Goal: Task Accomplishment & Management: Manage account settings

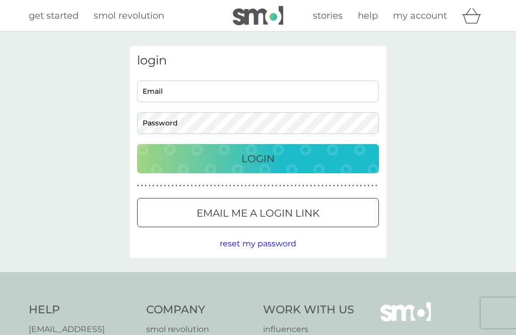
click at [178, 87] on input "Email" at bounding box center [258, 92] width 242 height 22
type input "[EMAIL_ADDRESS][DOMAIN_NAME]"
click at [258, 158] on button "Login" at bounding box center [258, 158] width 242 height 29
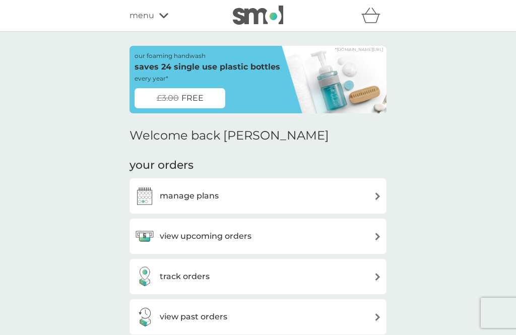
click at [160, 235] on h3 "view upcoming orders" at bounding box center [206, 236] width 92 height 13
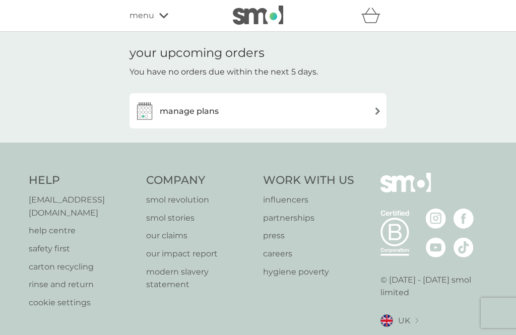
click at [162, 111] on h3 "manage plans" at bounding box center [189, 111] width 59 height 13
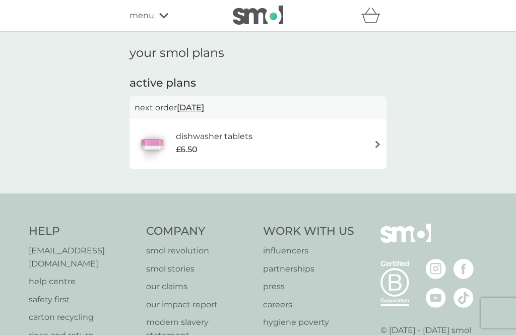
click at [198, 143] on div "£6.50" at bounding box center [214, 149] width 77 height 13
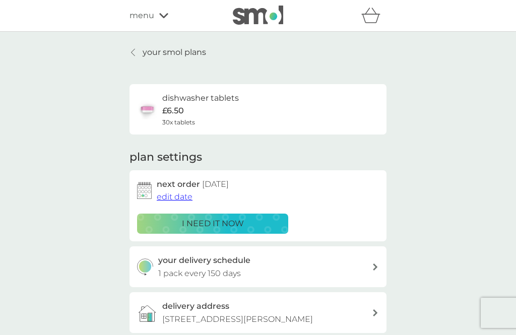
click at [166, 221] on div "i need it now" at bounding box center [213, 223] width 138 height 13
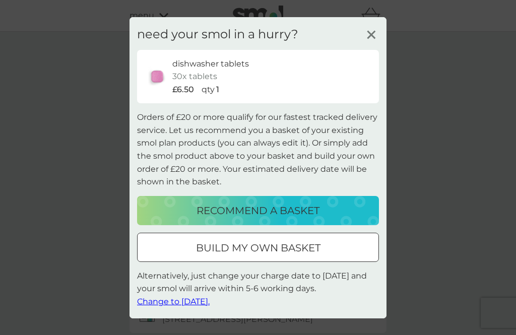
click at [151, 305] on button "Change to tomorrow." at bounding box center [173, 301] width 73 height 13
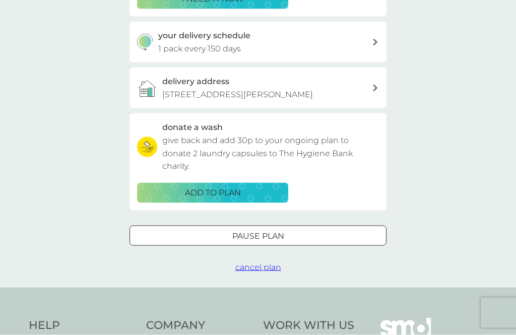
scroll to position [226, 0]
